Goal: Find specific page/section: Find specific page/section

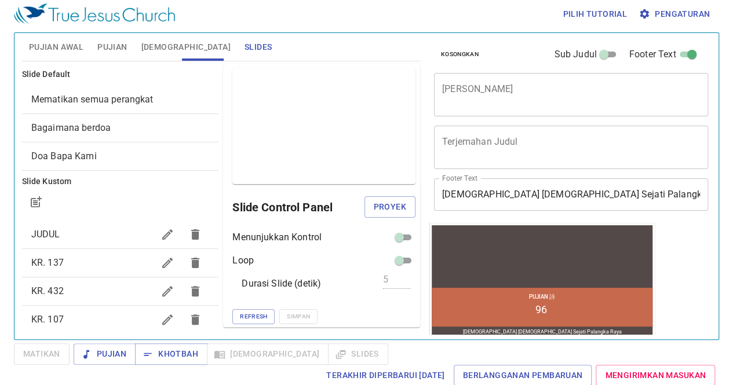
scroll to position [1, 0]
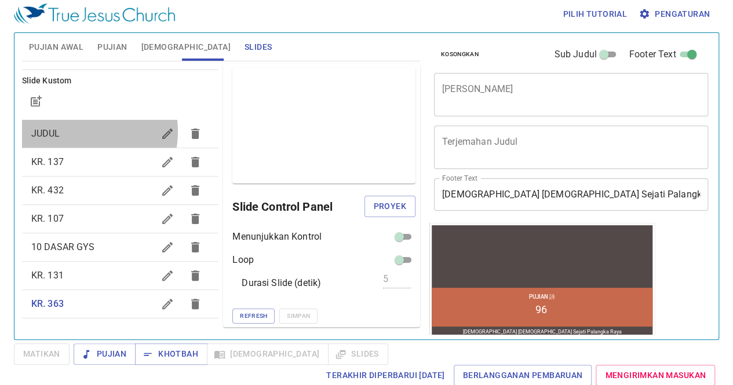
click at [82, 131] on span "JUDUL" at bounding box center [92, 134] width 123 height 14
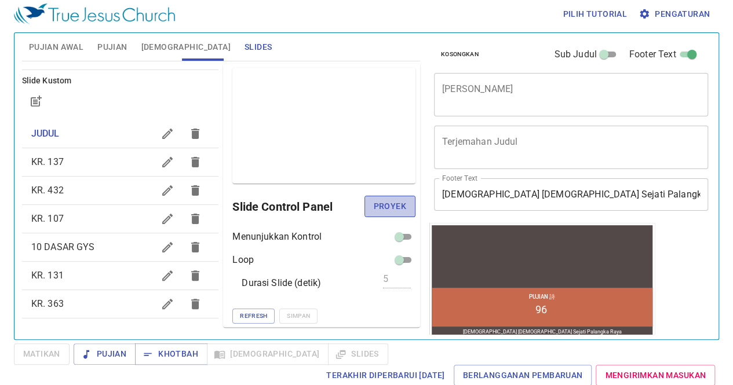
click at [383, 205] on span "Proyek" at bounding box center [390, 206] width 32 height 14
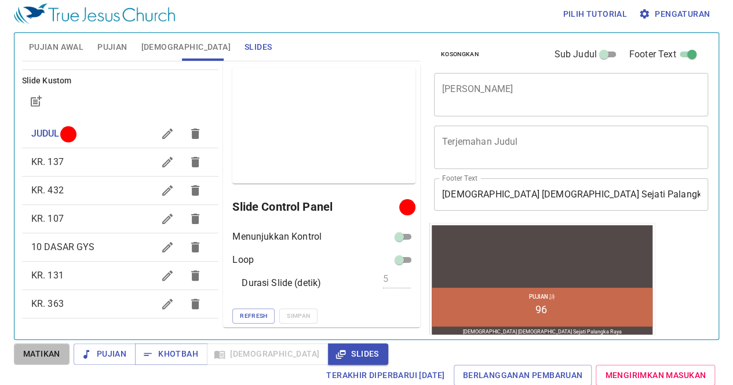
click at [47, 358] on span "Matikan" at bounding box center [41, 354] width 37 height 14
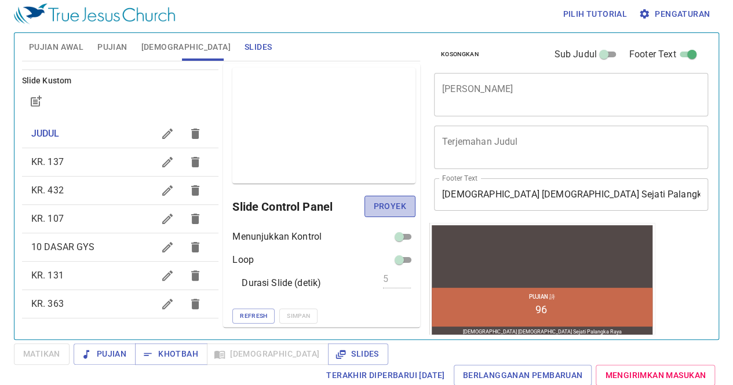
click at [374, 206] on span "Proyek" at bounding box center [390, 206] width 32 height 14
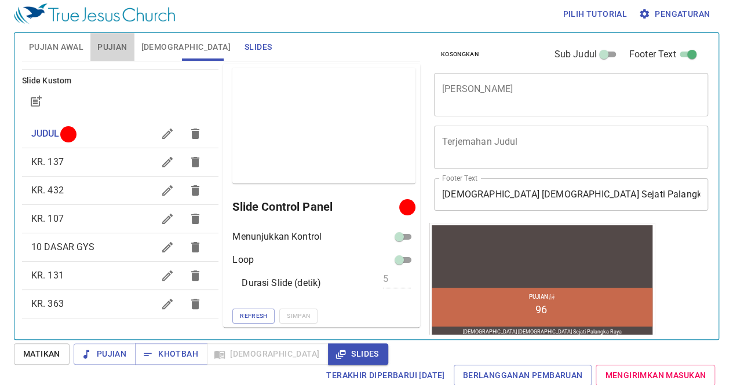
click at [115, 44] on span "Pujian" at bounding box center [112, 47] width 30 height 14
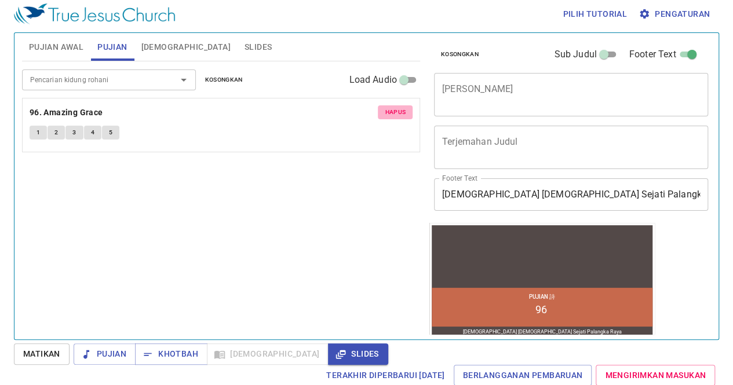
click at [398, 118] on button "Hapus" at bounding box center [395, 112] width 35 height 14
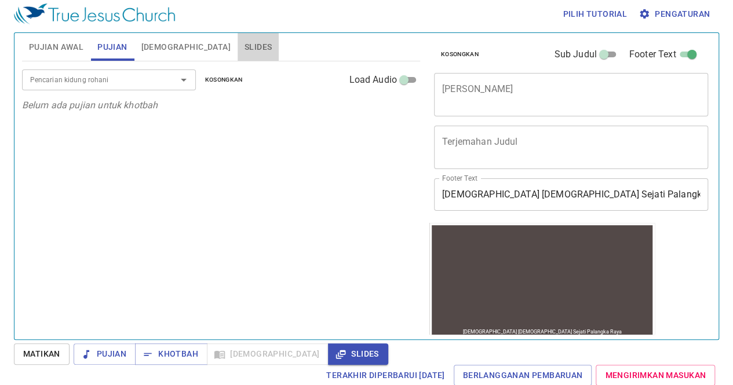
click at [245, 46] on span "Slides" at bounding box center [258, 47] width 27 height 14
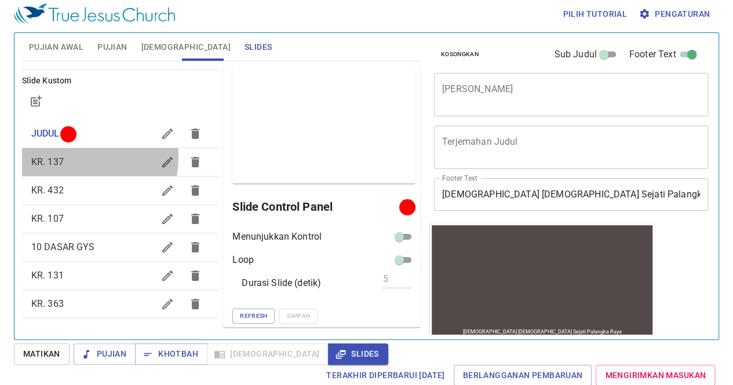
click at [70, 156] on span "KR. 137" at bounding box center [92, 162] width 123 height 14
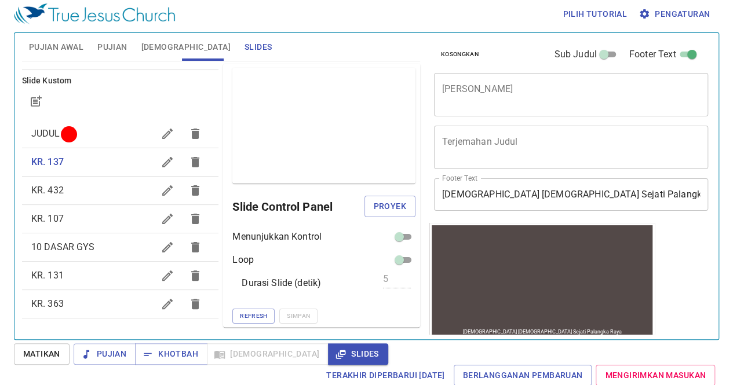
click at [66, 195] on span "KR. 432" at bounding box center [92, 191] width 123 height 14
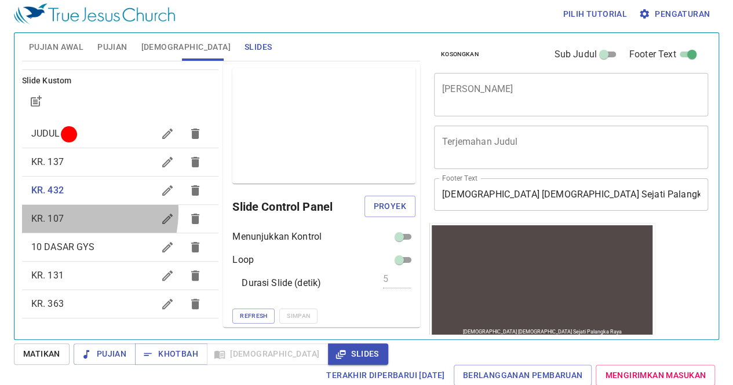
click at [68, 212] on span "KR. 107" at bounding box center [92, 219] width 123 height 14
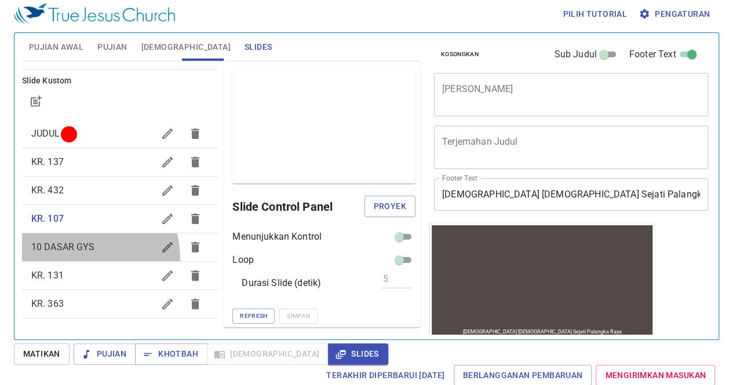
click at [76, 258] on div "10 DASAR GYS" at bounding box center [120, 248] width 197 height 28
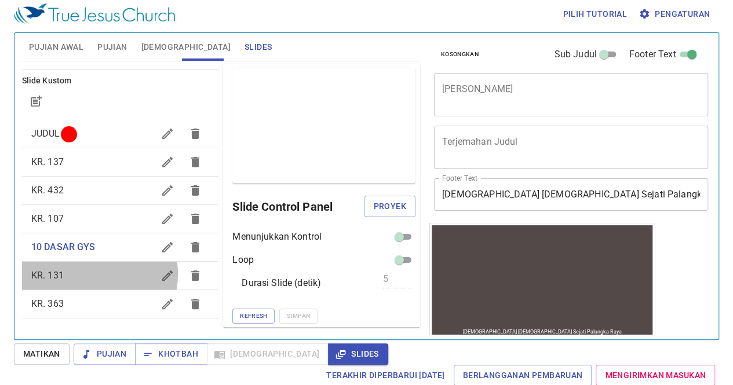
click at [83, 274] on span "KR. 131" at bounding box center [92, 276] width 123 height 14
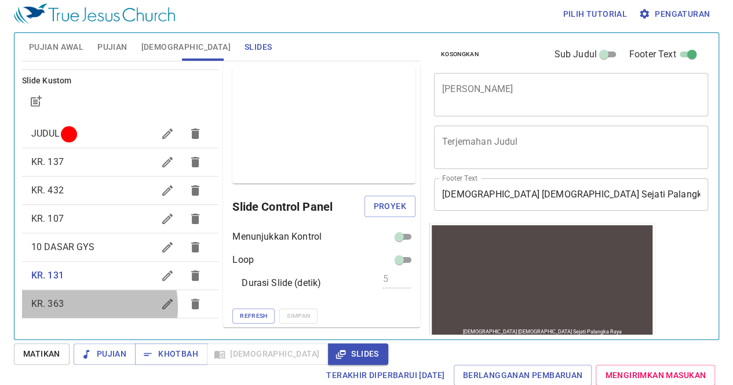
click at [79, 307] on span "KR. 363" at bounding box center [92, 304] width 123 height 14
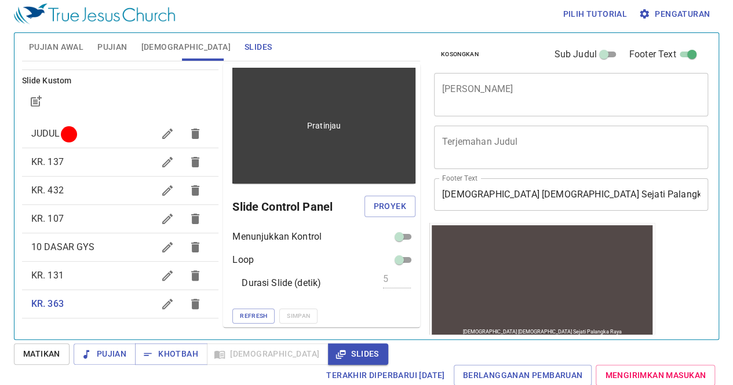
scroll to position [0, 0]
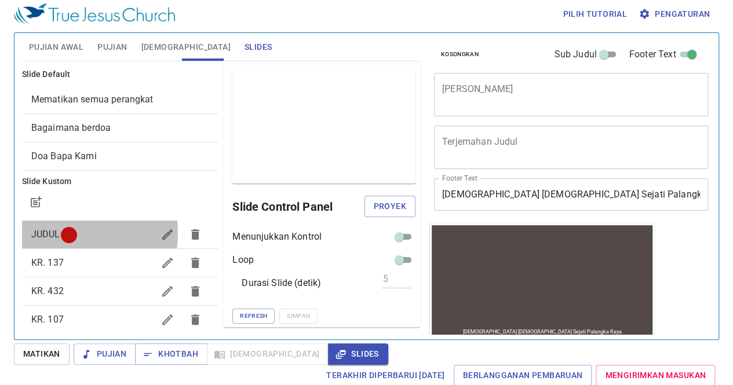
click at [58, 233] on span "JUDUL" at bounding box center [45, 234] width 29 height 11
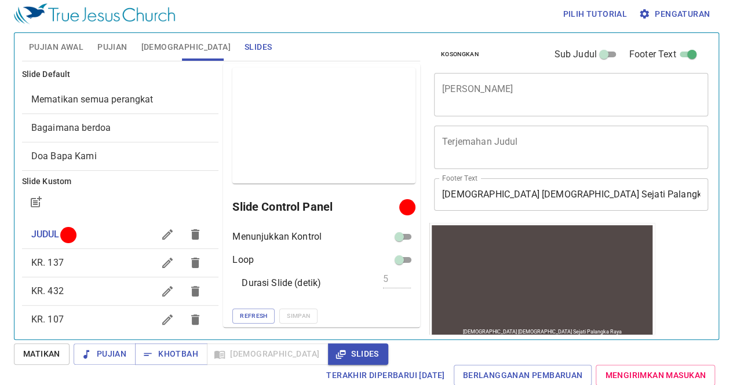
click at [562, 280] on div at bounding box center [542, 256] width 221 height 51
click at [662, 16] on span "Pengaturan" at bounding box center [675, 14] width 69 height 14
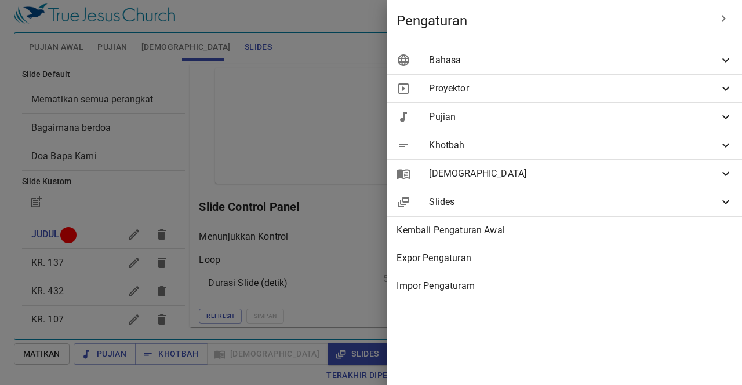
click at [617, 54] on span "Bahasa" at bounding box center [574, 60] width 290 height 14
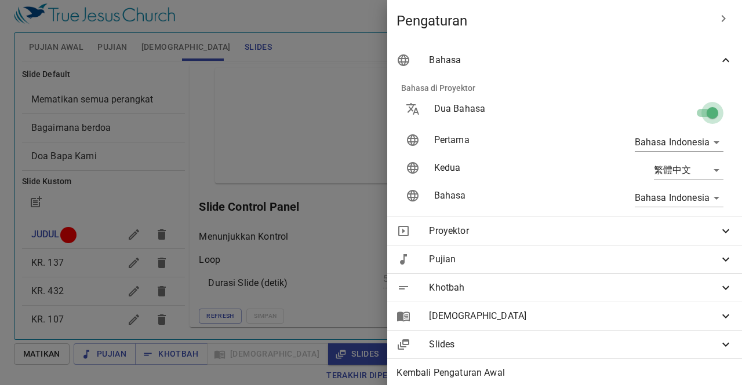
click at [698, 110] on input "checkbox" at bounding box center [712, 115] width 66 height 22
checkbox input "false"
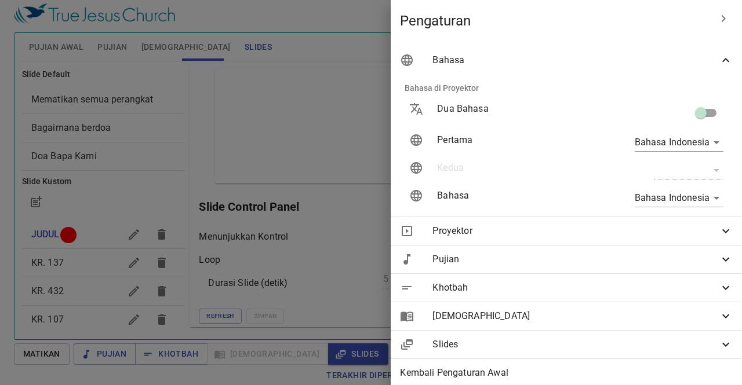
click at [283, 234] on div at bounding box center [371, 192] width 742 height 385
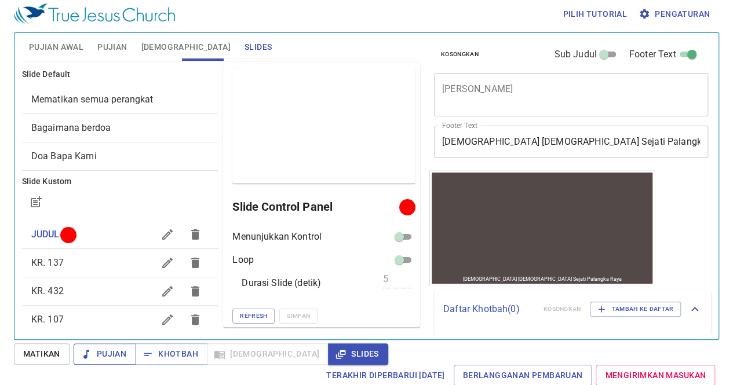
click at [104, 350] on span "Pujian" at bounding box center [104, 354] width 43 height 14
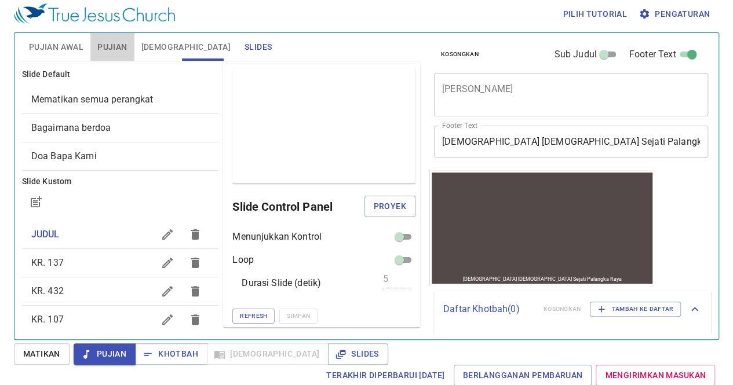
click at [112, 45] on span "Pujian" at bounding box center [112, 47] width 30 height 14
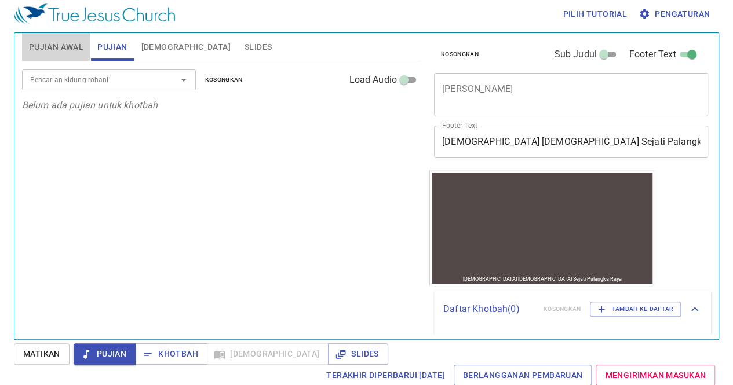
click at [48, 48] on span "Pujian Awal" at bounding box center [56, 47] width 54 height 14
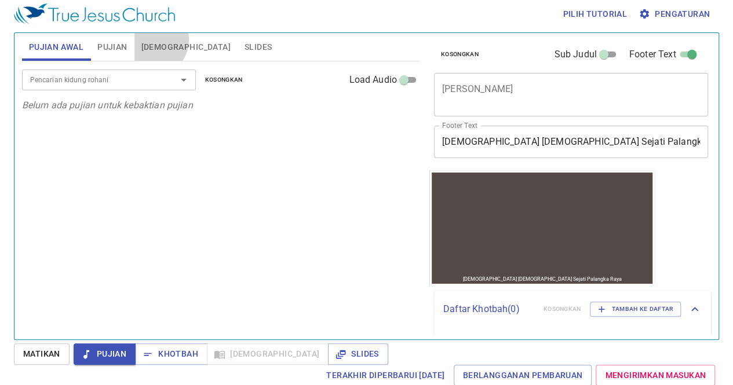
click at [151, 40] on span "[DEMOGRAPHIC_DATA]" at bounding box center [185, 47] width 89 height 14
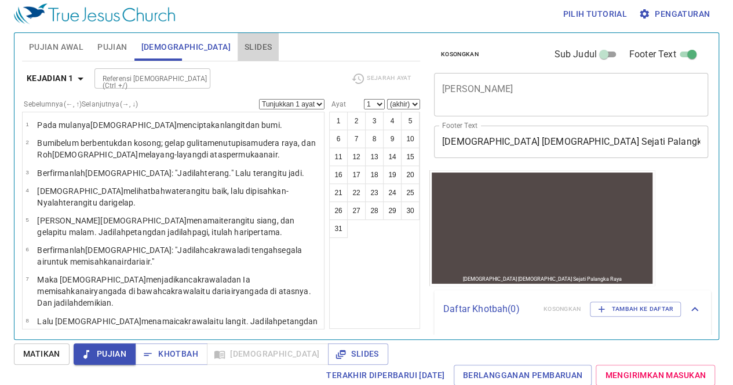
click at [245, 41] on span "Slides" at bounding box center [258, 47] width 27 height 14
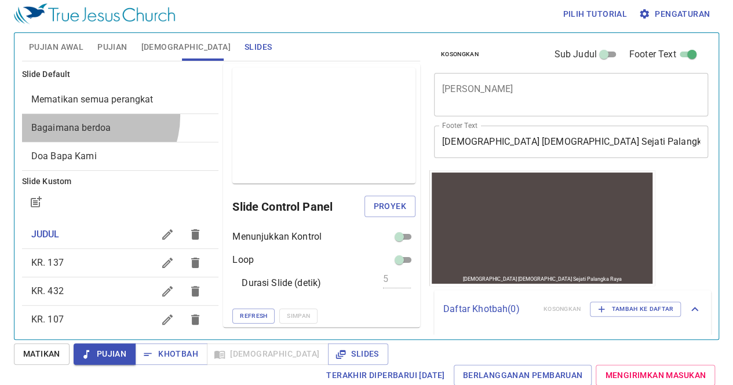
click at [85, 115] on div "Bagaimana berdoa" at bounding box center [120, 128] width 197 height 28
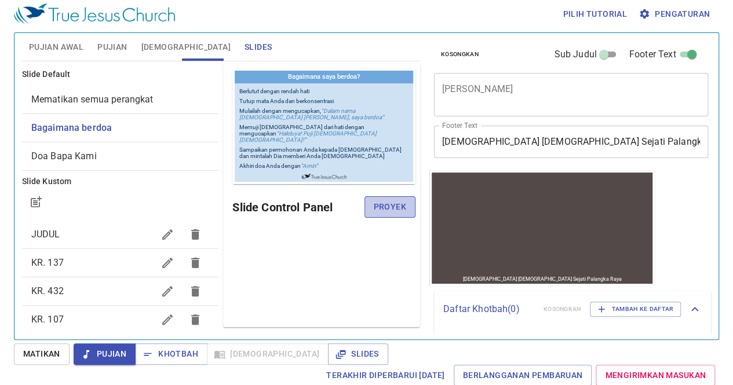
click at [377, 207] on span "Proyek" at bounding box center [390, 207] width 32 height 14
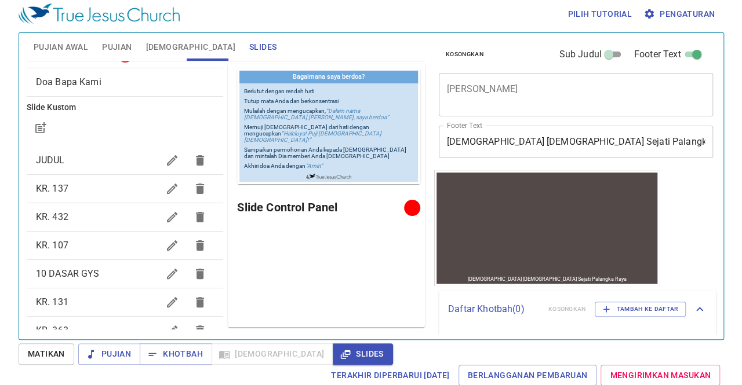
scroll to position [101, 0]
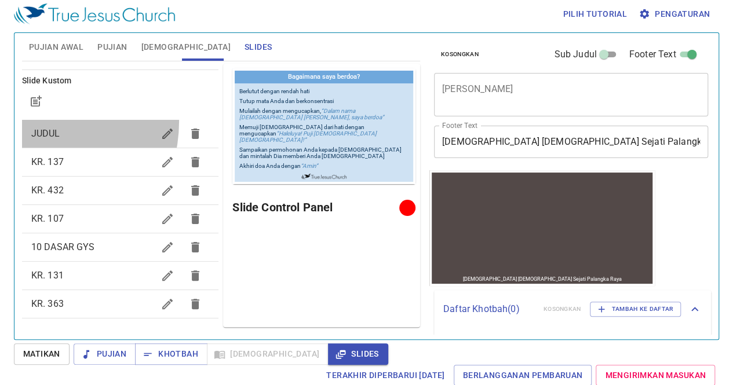
click at [30, 121] on div "JUDUL" at bounding box center [120, 134] width 197 height 28
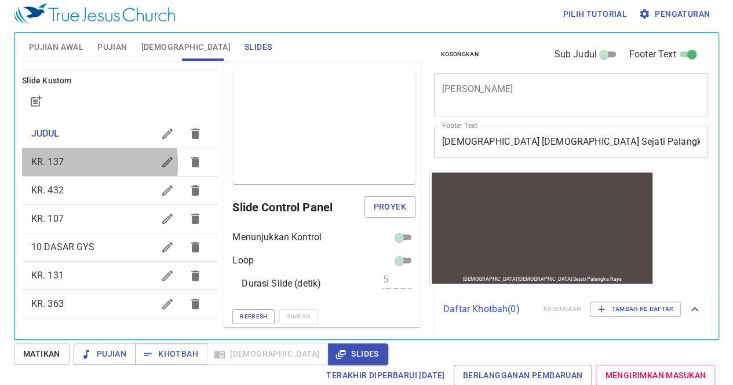
click at [48, 163] on span "KR. 137" at bounding box center [47, 161] width 32 height 11
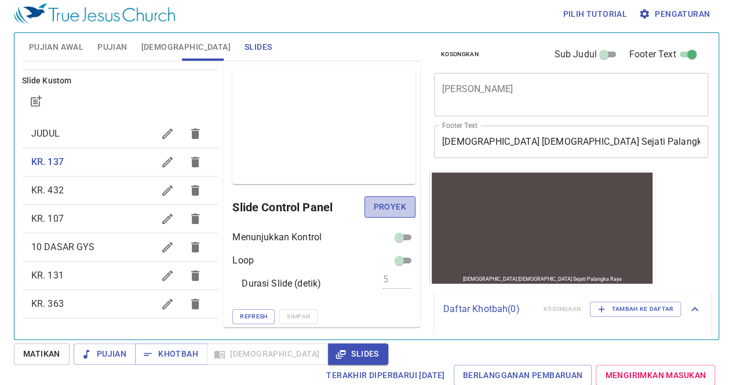
click at [374, 203] on span "Proyek" at bounding box center [390, 207] width 32 height 14
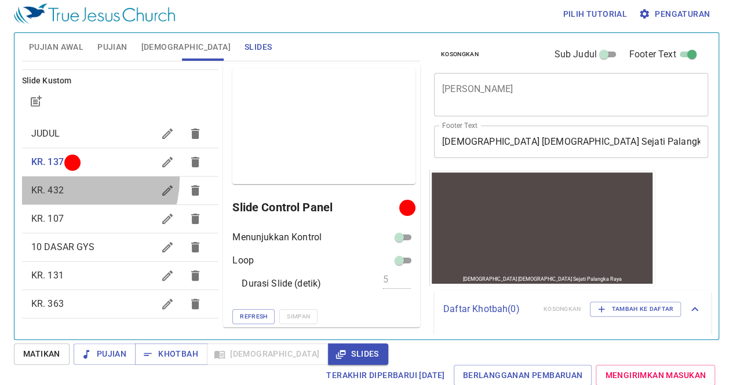
click at [75, 179] on div "KR. 432" at bounding box center [120, 191] width 197 height 28
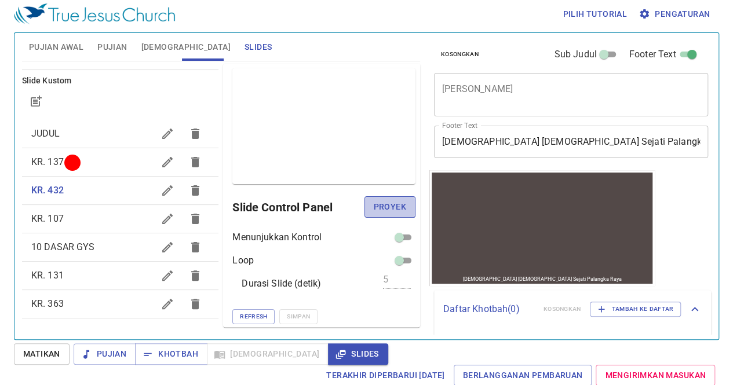
click at [388, 200] on span "Proyek" at bounding box center [390, 207] width 32 height 14
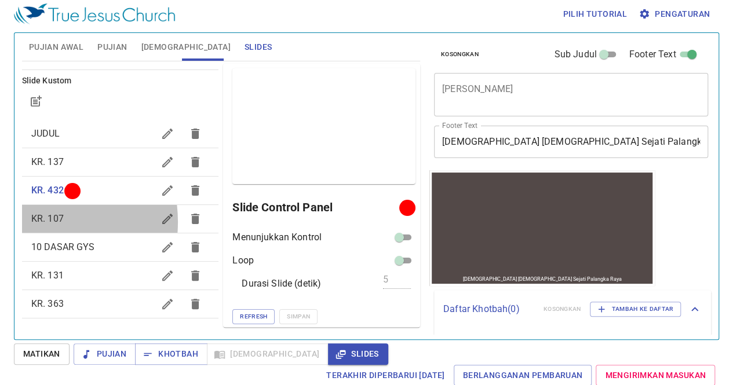
click at [32, 221] on span "KR. 107" at bounding box center [47, 218] width 32 height 11
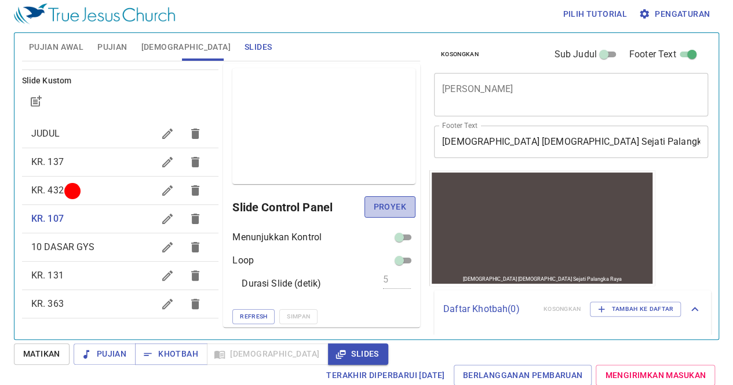
click at [400, 206] on button "Proyek" at bounding box center [390, 206] width 51 height 21
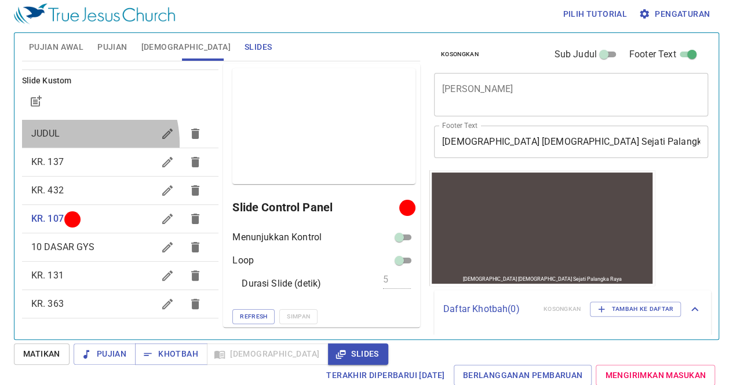
click at [70, 143] on div "JUDUL" at bounding box center [120, 134] width 197 height 28
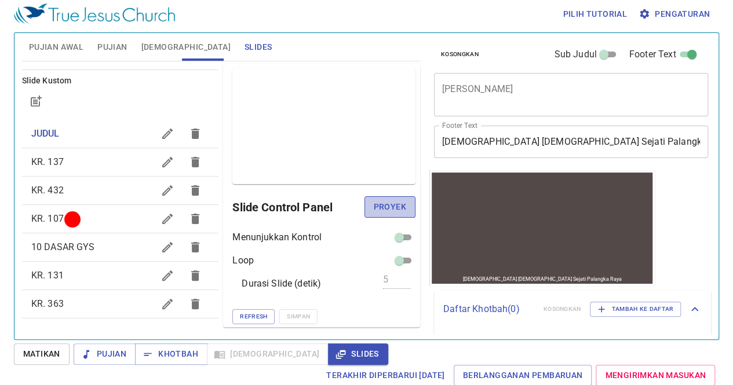
click at [382, 207] on span "Proyek" at bounding box center [390, 207] width 32 height 14
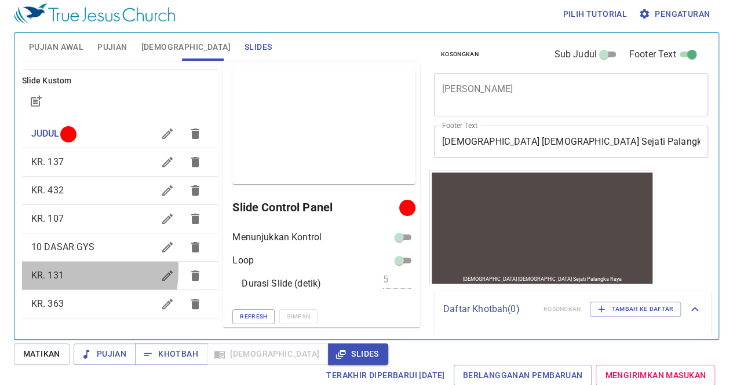
click at [54, 270] on span "KR. 131" at bounding box center [47, 275] width 32 height 11
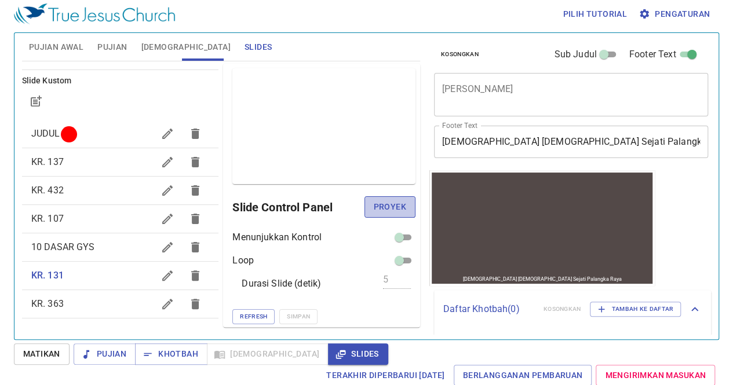
click at [400, 204] on button "Proyek" at bounding box center [390, 206] width 51 height 21
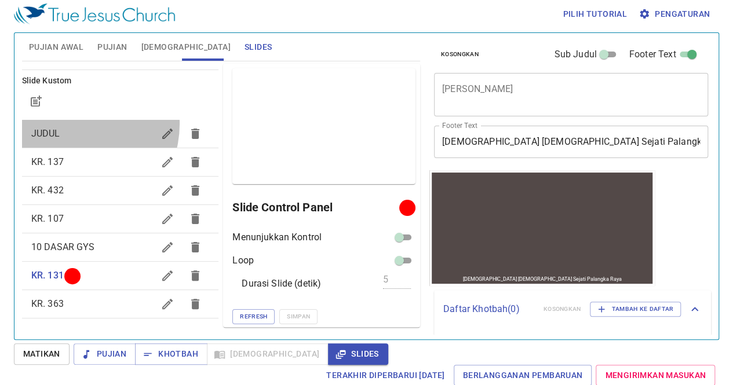
click at [72, 123] on div "JUDUL" at bounding box center [120, 134] width 197 height 28
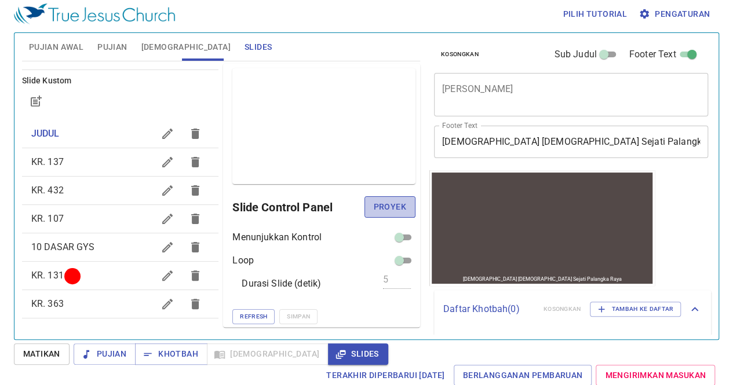
click at [377, 200] on span "Proyek" at bounding box center [390, 207] width 32 height 14
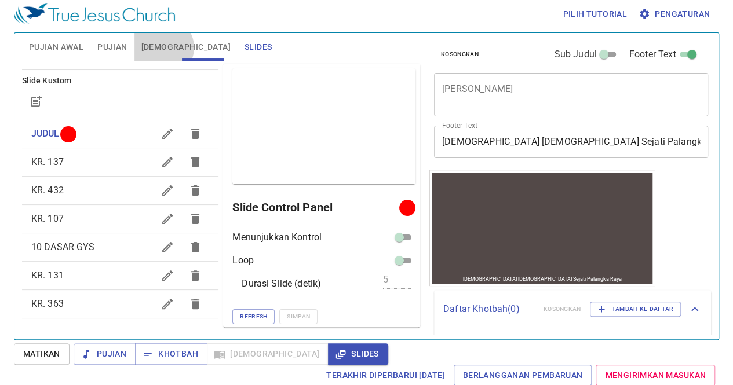
click at [162, 47] on span "[DEMOGRAPHIC_DATA]" at bounding box center [185, 47] width 89 height 14
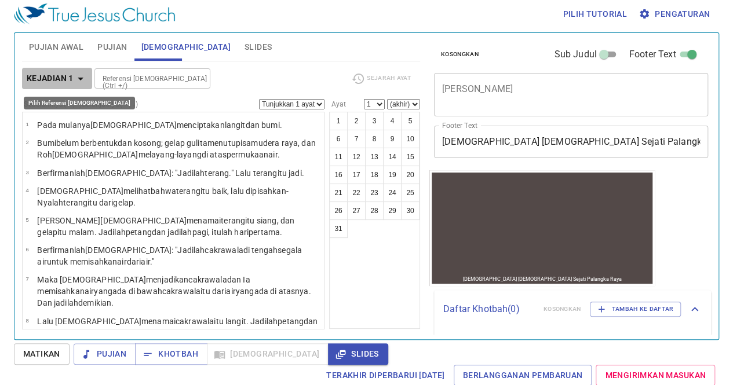
click at [79, 80] on icon "button" at bounding box center [81, 79] width 14 height 14
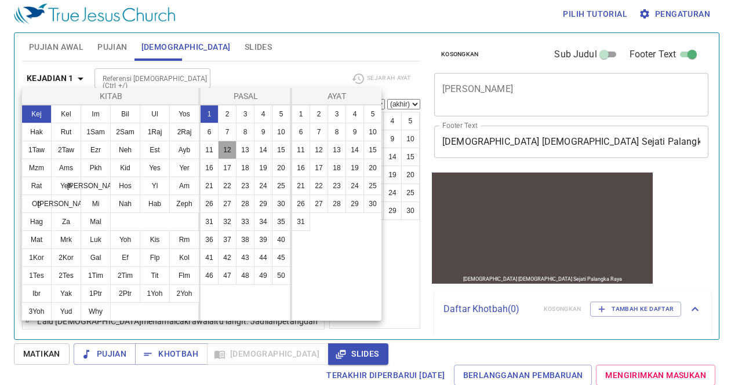
click at [223, 152] on button "12" at bounding box center [227, 150] width 19 height 19
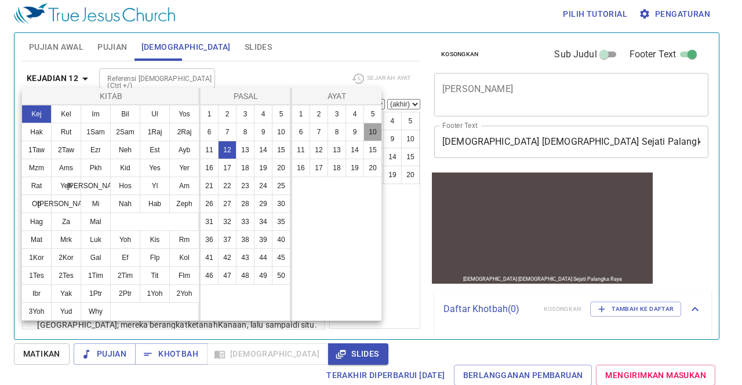
click at [372, 132] on button "10" at bounding box center [372, 132] width 19 height 19
select select "10"
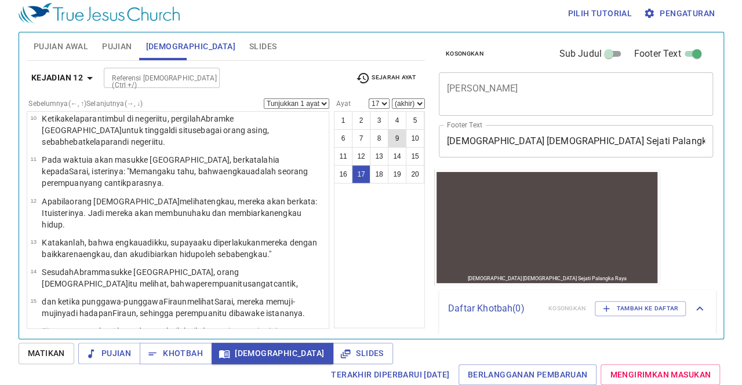
scroll to position [489, 0]
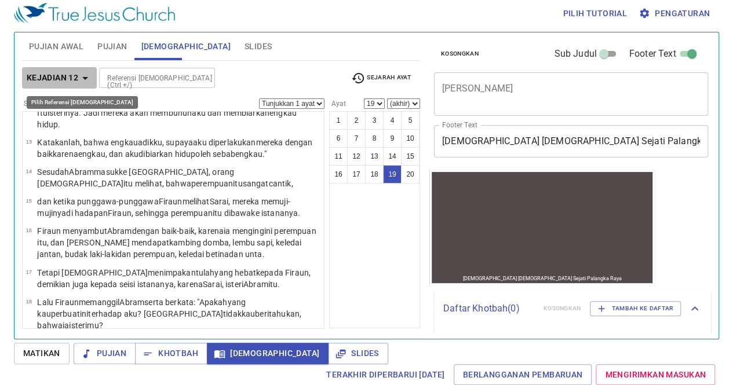
click at [74, 80] on b "Kejadian 12" at bounding box center [53, 78] width 52 height 14
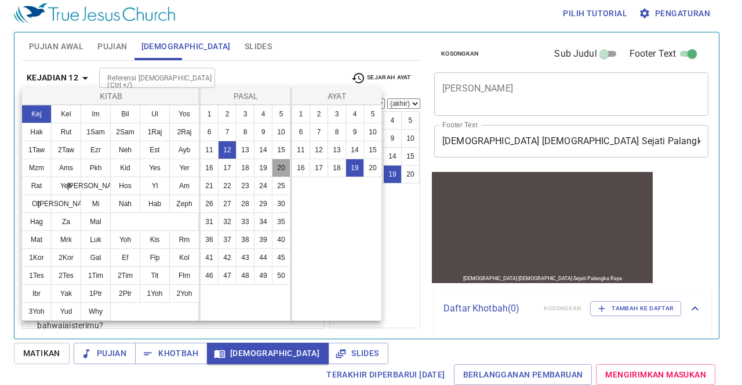
click at [280, 170] on button "20" at bounding box center [281, 168] width 19 height 19
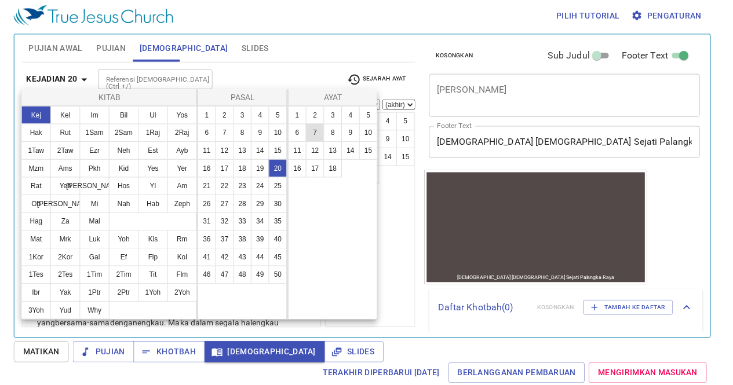
scroll to position [0, 0]
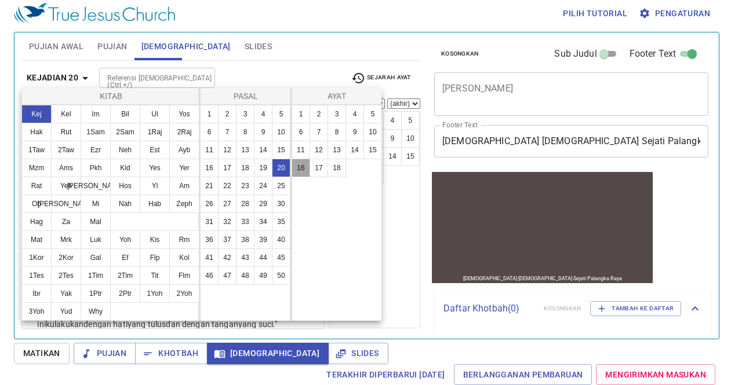
click at [304, 165] on button "16" at bounding box center [301, 168] width 19 height 19
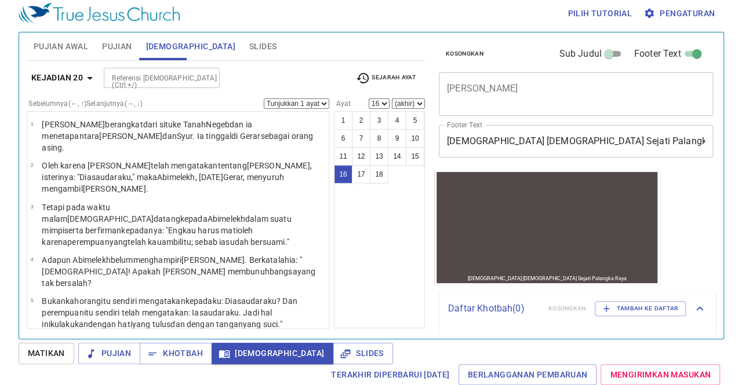
scroll to position [488, 0]
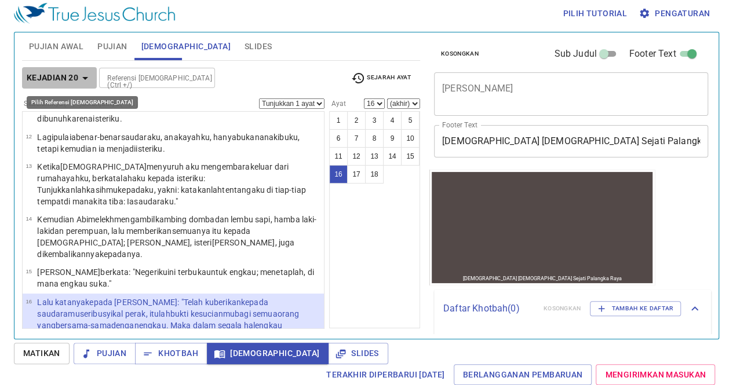
click at [70, 76] on b "Kejadian 20" at bounding box center [53, 78] width 52 height 14
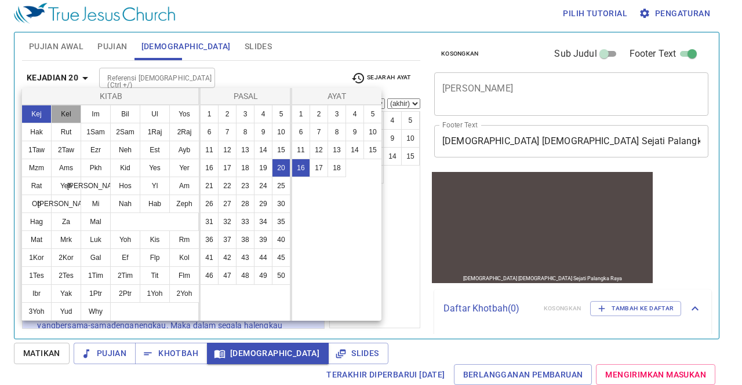
click at [65, 116] on button "Kel" at bounding box center [66, 114] width 30 height 19
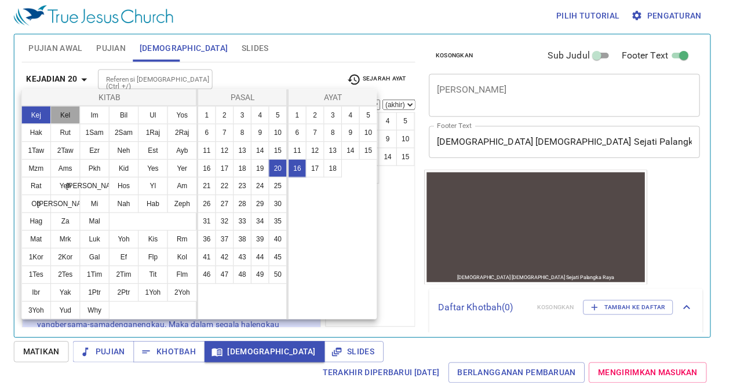
scroll to position [0, 0]
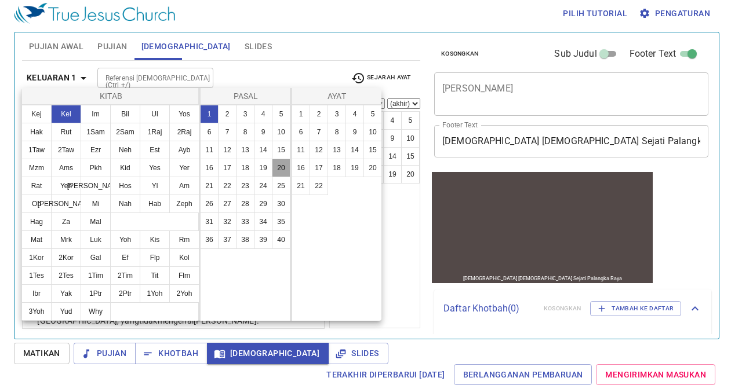
click at [283, 169] on button "20" at bounding box center [281, 168] width 19 height 19
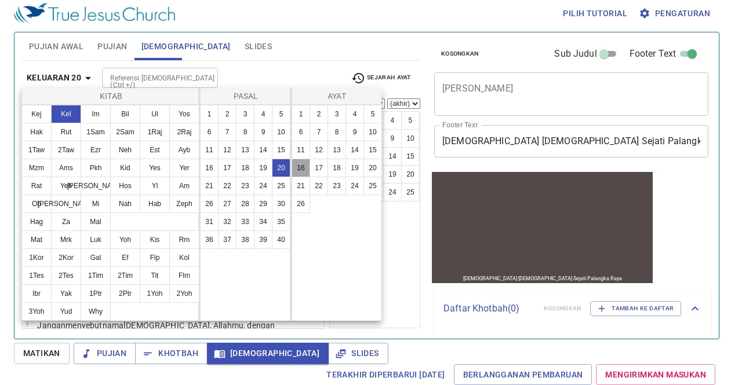
click at [308, 161] on button "16" at bounding box center [301, 168] width 19 height 19
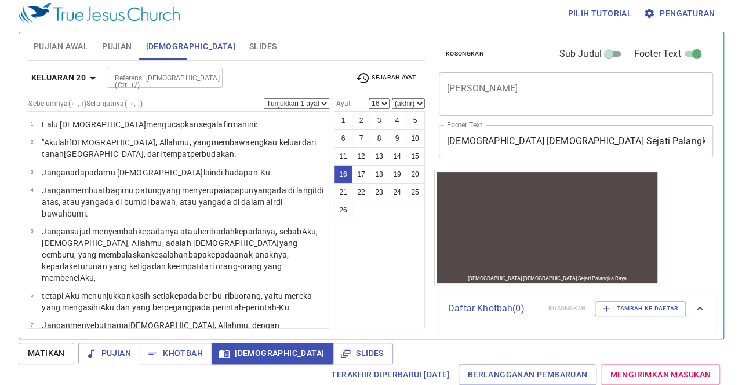
scroll to position [373, 0]
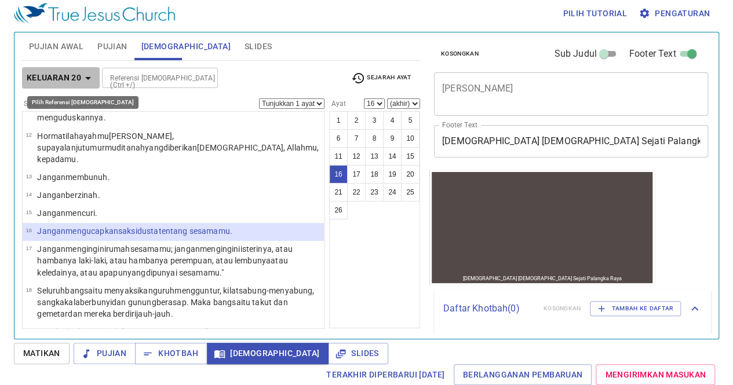
click at [73, 71] on b "Keluaran 20" at bounding box center [54, 78] width 54 height 14
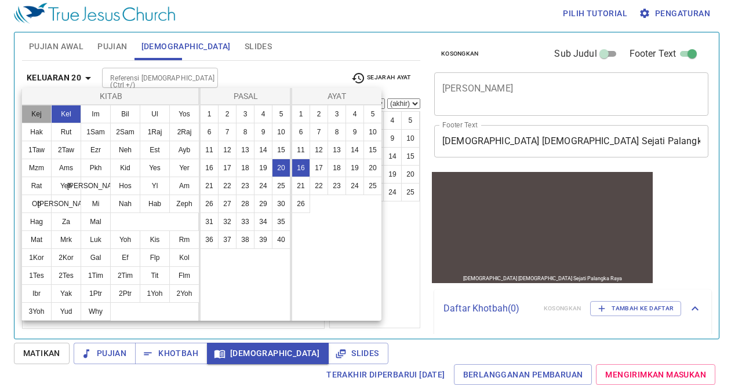
click at [39, 116] on button "Kej" at bounding box center [36, 114] width 30 height 19
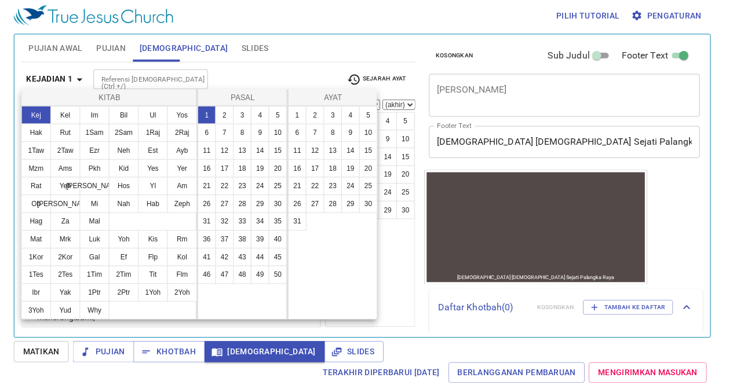
scroll to position [0, 0]
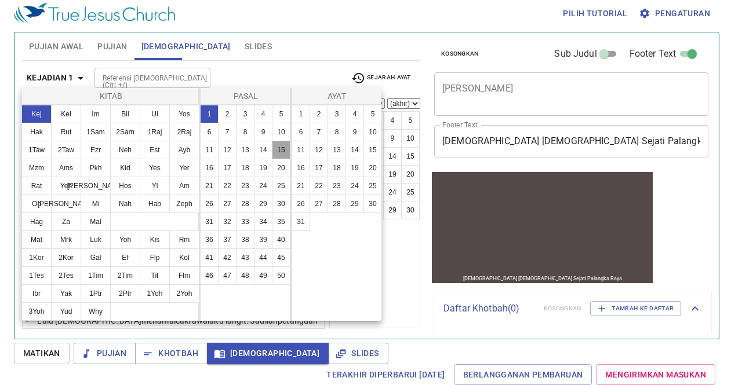
click at [278, 145] on button "15" at bounding box center [281, 150] width 19 height 19
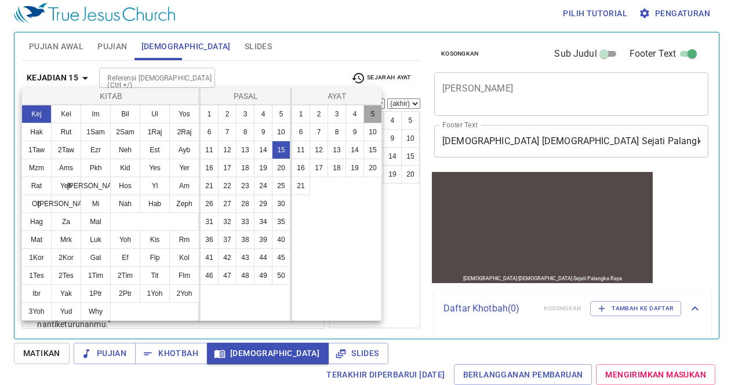
click at [366, 114] on button "5" at bounding box center [372, 114] width 19 height 19
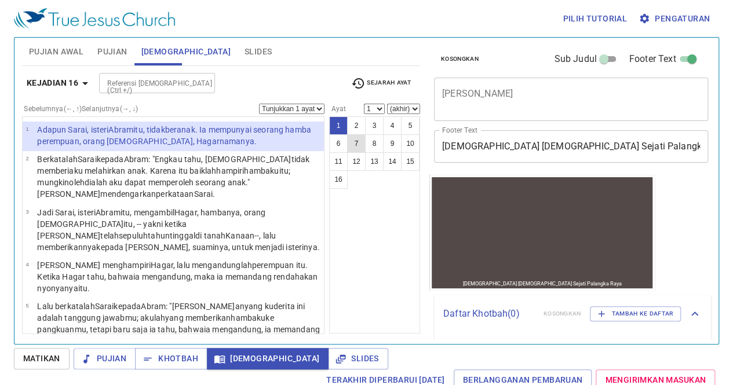
select select "2"
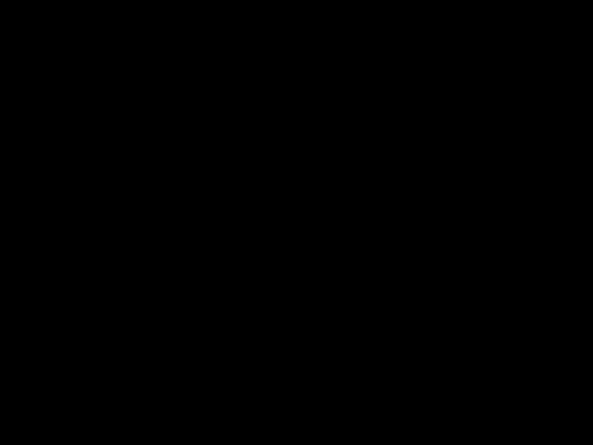
click at [8, 404] on div at bounding box center [296, 222] width 593 height 445
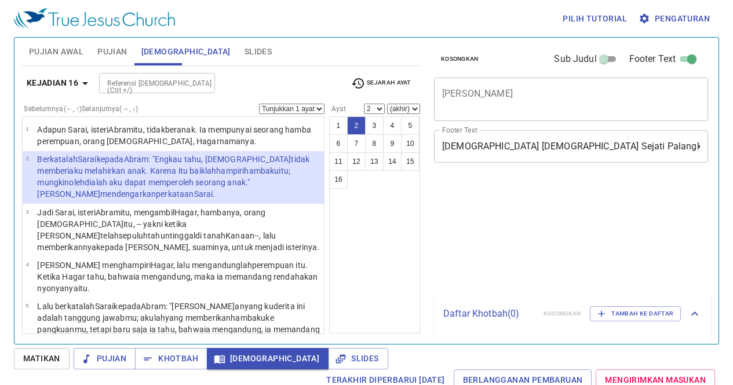
select select "2"
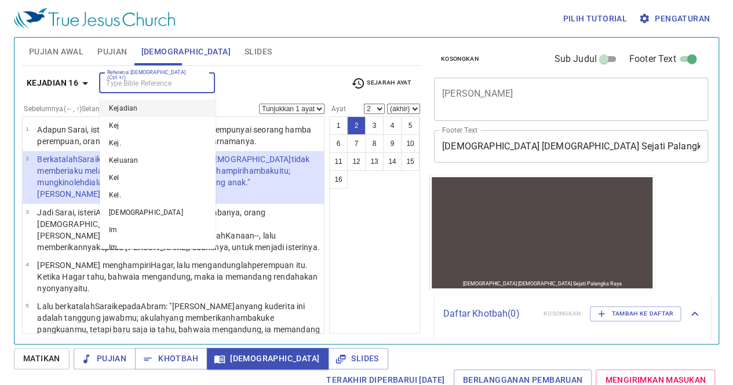
click at [163, 88] on input "Referensi [DEMOGRAPHIC_DATA] (Ctrl +/)" at bounding box center [148, 82] width 90 height 13
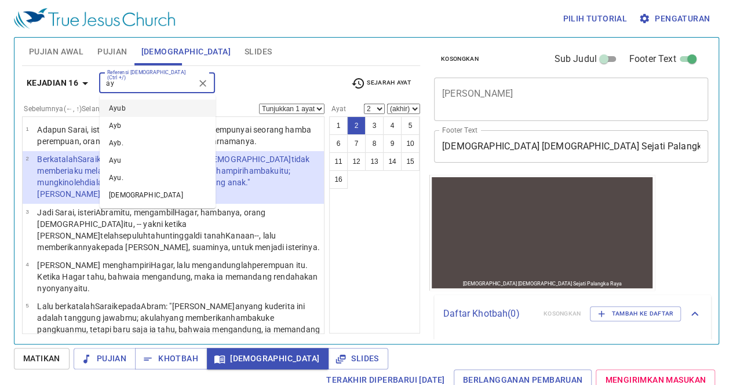
click at [158, 100] on li "Ayub" at bounding box center [158, 108] width 116 height 17
type input "ay"
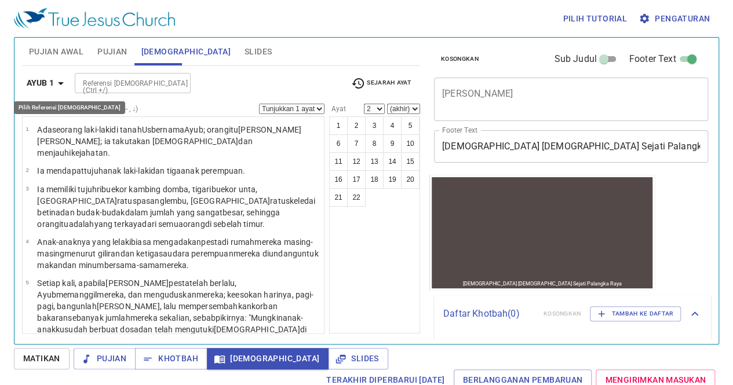
click at [53, 83] on b "Ayub 1" at bounding box center [40, 83] width 27 height 14
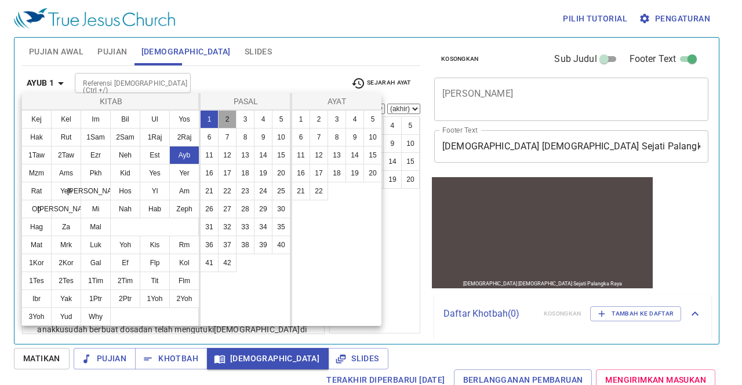
click at [224, 118] on button "2" at bounding box center [227, 119] width 19 height 19
click at [348, 133] on button "9" at bounding box center [354, 137] width 19 height 19
select select "9"
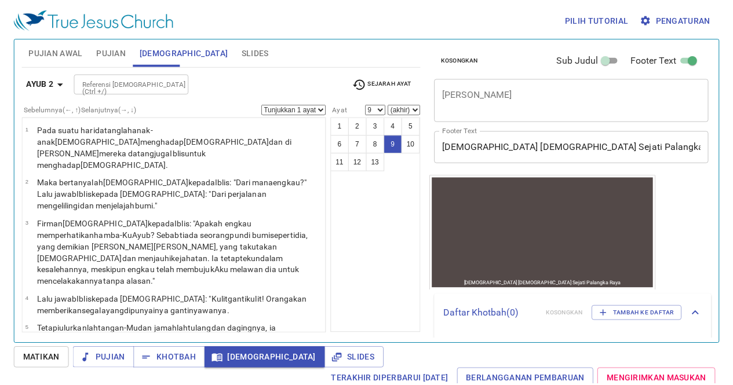
scroll to position [183, 0]
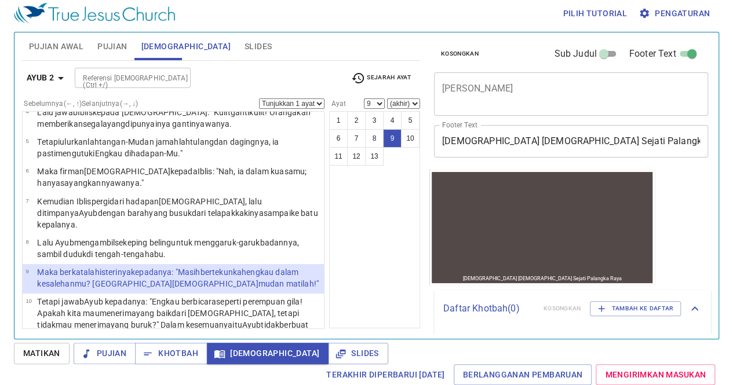
select select "10"
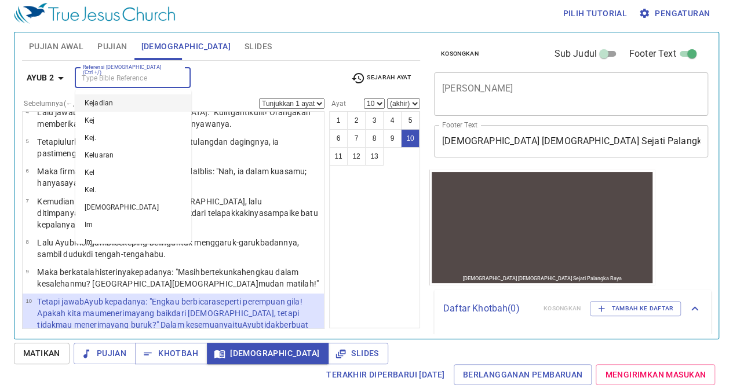
click at [103, 82] on input "Referensi [DEMOGRAPHIC_DATA] (Ctrl +/)" at bounding box center [123, 77] width 90 height 13
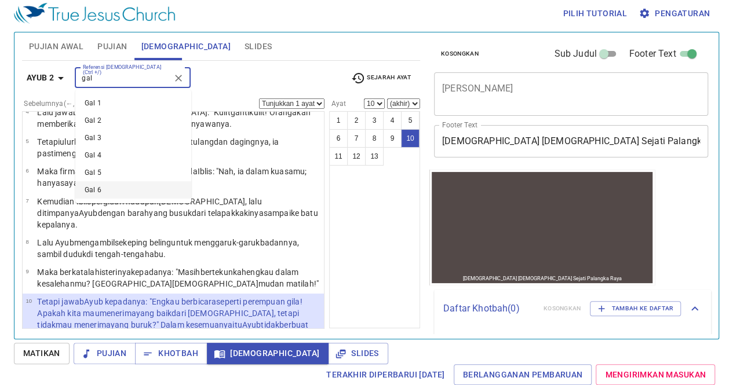
click at [107, 188] on li "Gal 6" at bounding box center [133, 189] width 116 height 17
type input "gal"
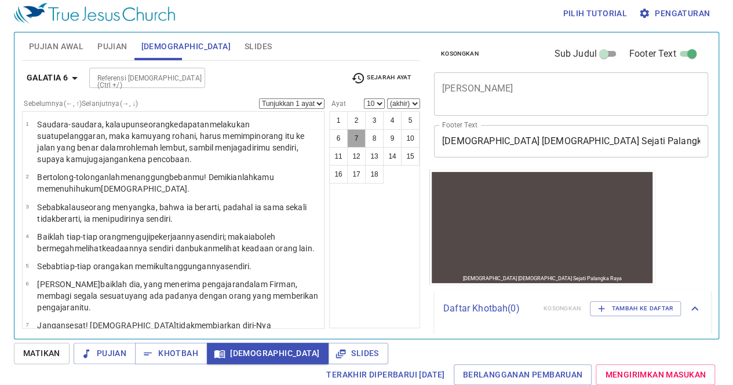
click at [358, 133] on button "7" at bounding box center [356, 138] width 19 height 19
select select "7"
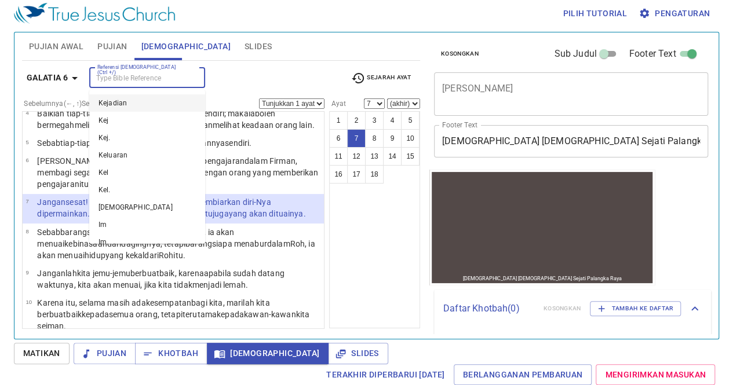
click at [122, 78] on input "Referensi [DEMOGRAPHIC_DATA] (Ctrl +/)" at bounding box center [138, 77] width 90 height 13
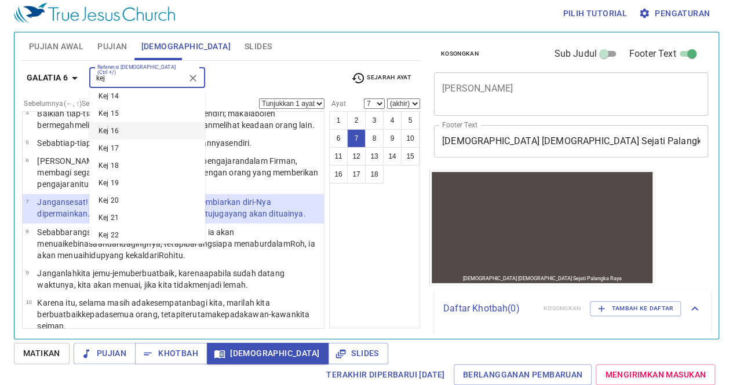
click at [140, 134] on li "Kej 16" at bounding box center [147, 130] width 116 height 17
type input "kej"
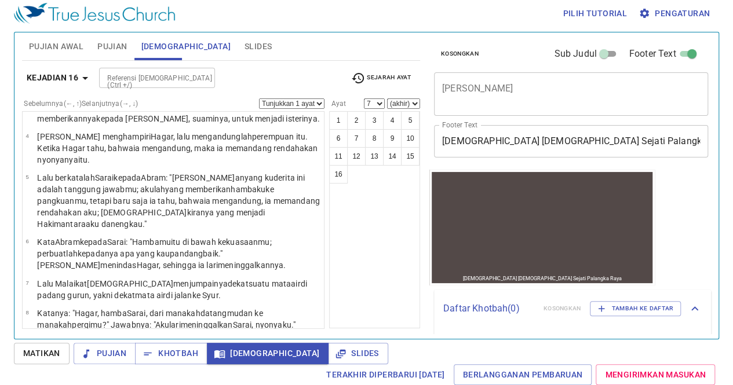
scroll to position [0, 0]
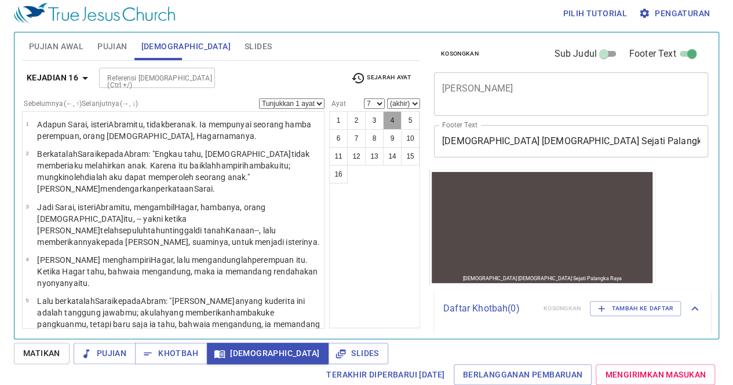
click at [391, 119] on button "4" at bounding box center [392, 120] width 19 height 19
select select "4"
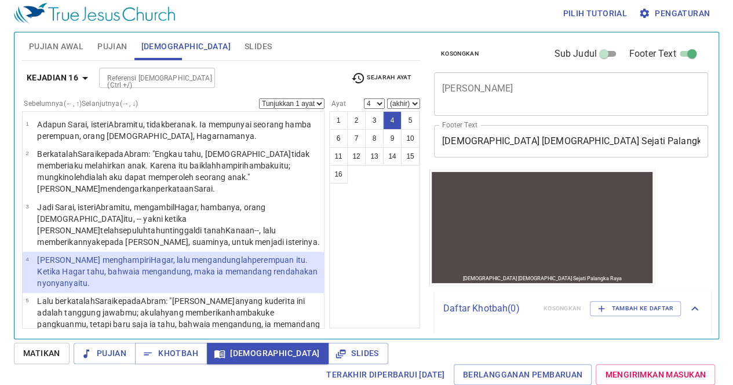
select select "5"
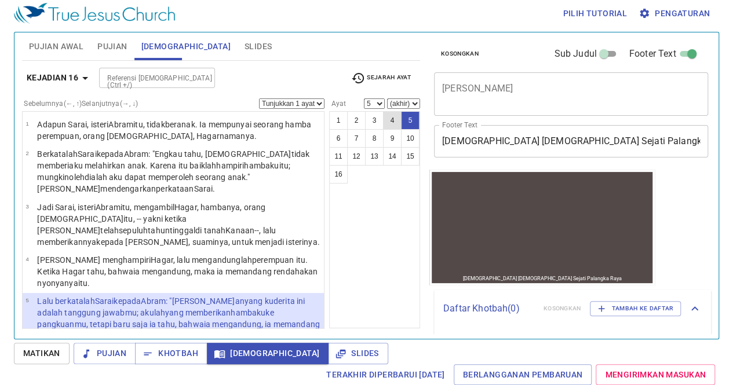
scroll to position [87, 0]
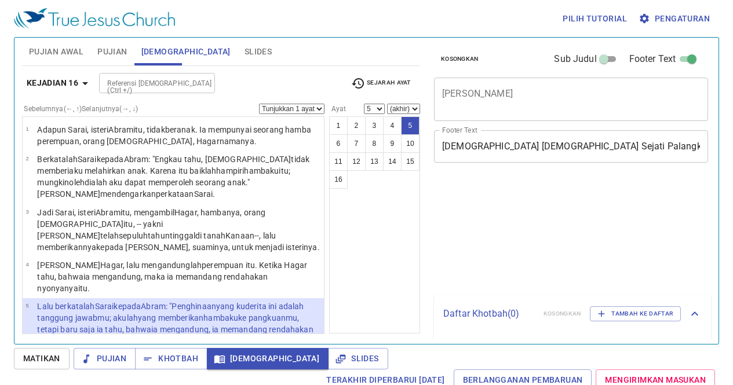
select select "5"
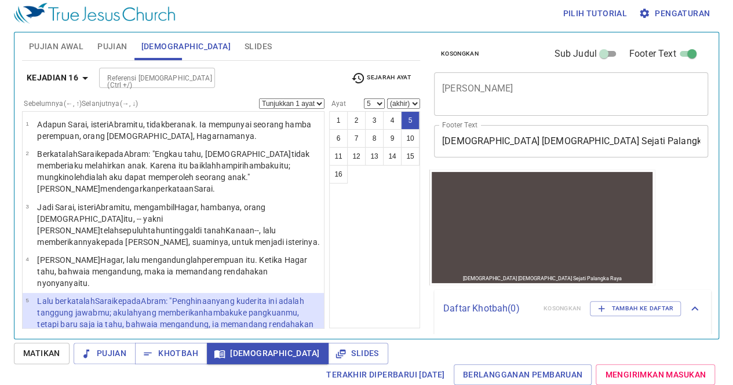
scroll to position [87, 0]
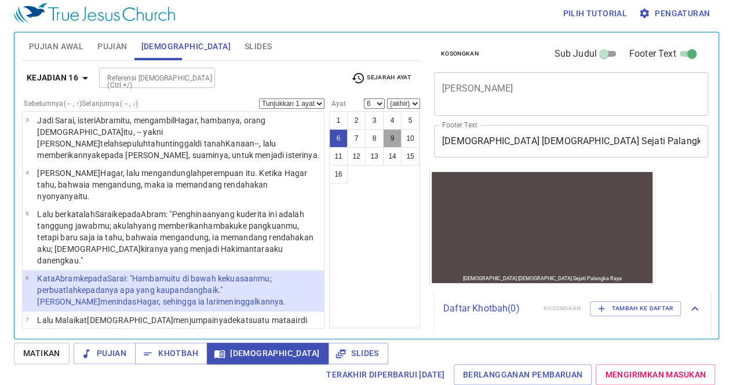
click at [389, 137] on button "9" at bounding box center [392, 138] width 19 height 19
select select "9"
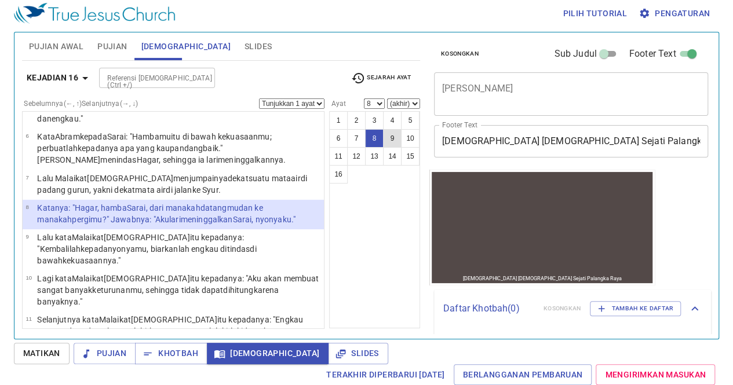
select select "7"
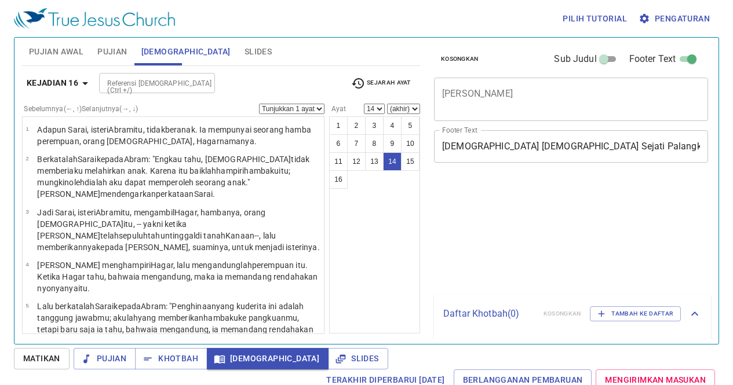
select select "14"
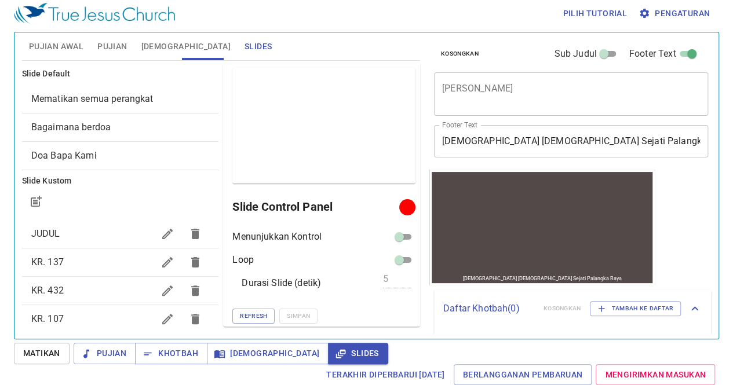
scroll to position [101, 0]
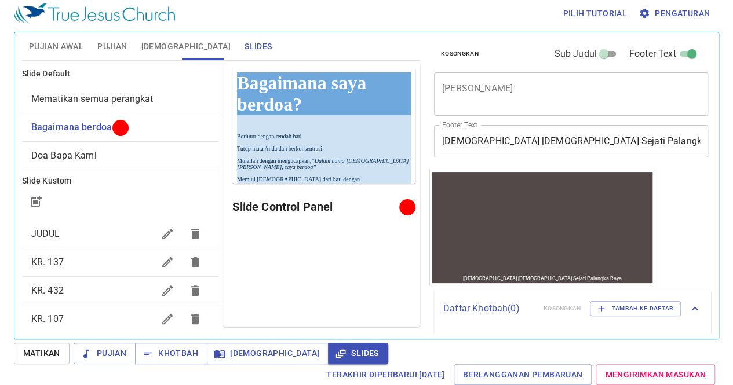
scroll to position [5, 0]
